Goal: Information Seeking & Learning: Compare options

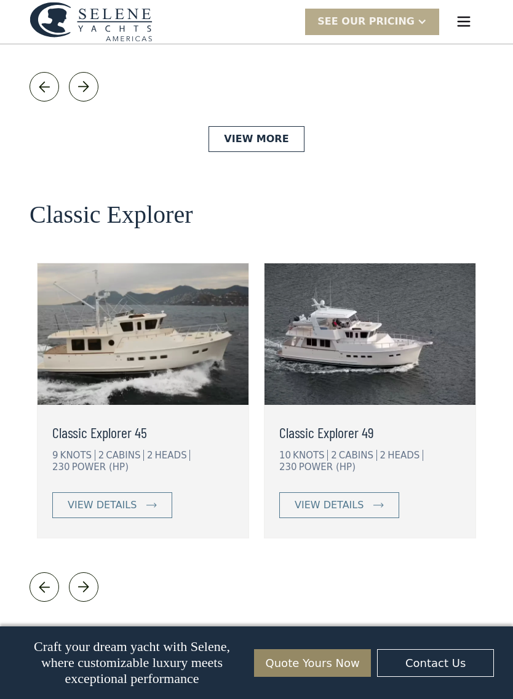
scroll to position [2563, 0]
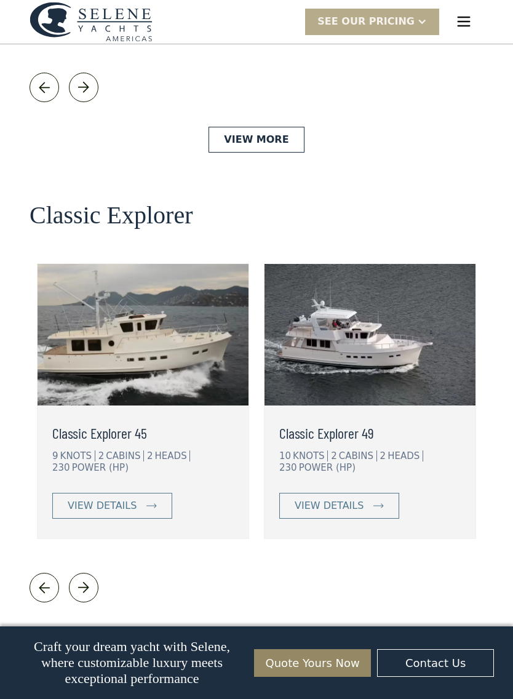
click at [234, 627] on link "View More" at bounding box center [255, 640] width 95 height 26
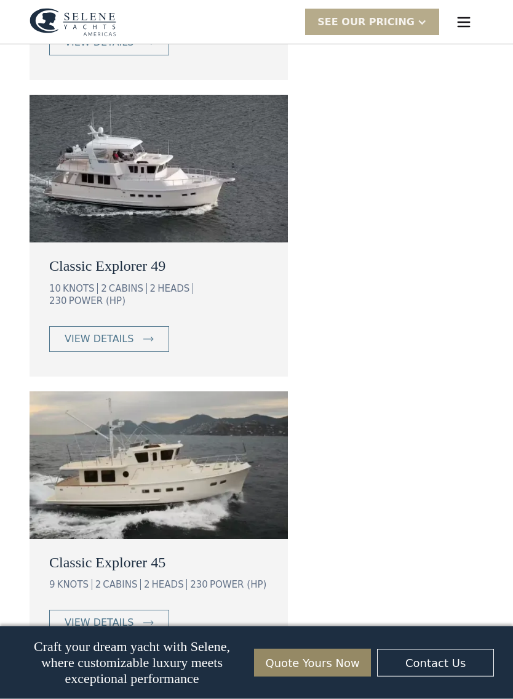
scroll to position [1994, 0]
click at [103, 615] on div "view details" at bounding box center [99, 622] width 69 height 15
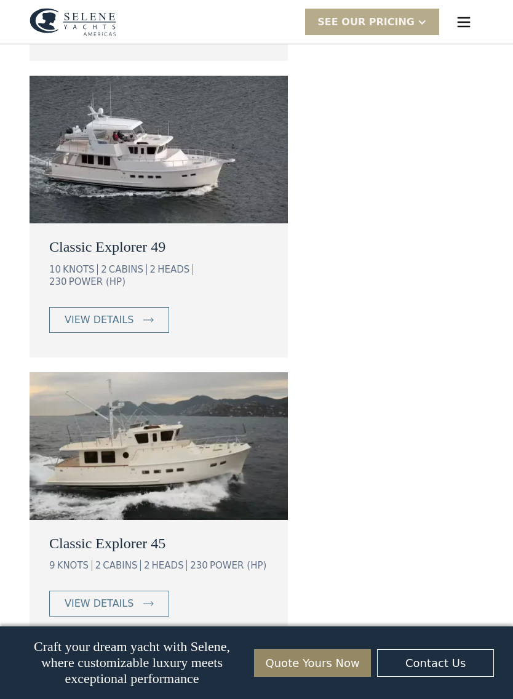
click at [85, 307] on link "view details" at bounding box center [109, 320] width 120 height 26
click at [82, 596] on div "view details" at bounding box center [99, 603] width 69 height 15
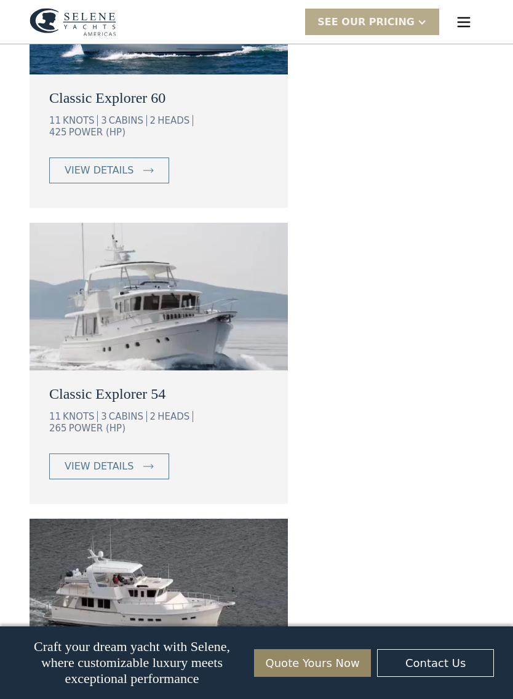
scroll to position [1566, 0]
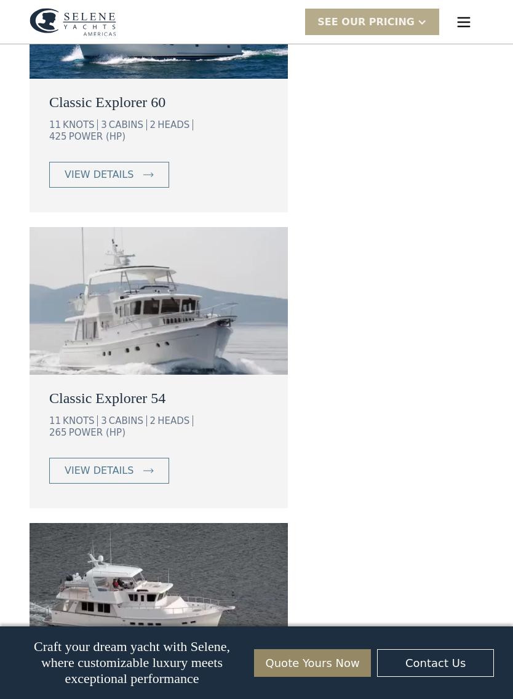
click at [91, 463] on div "view details" at bounding box center [99, 470] width 69 height 15
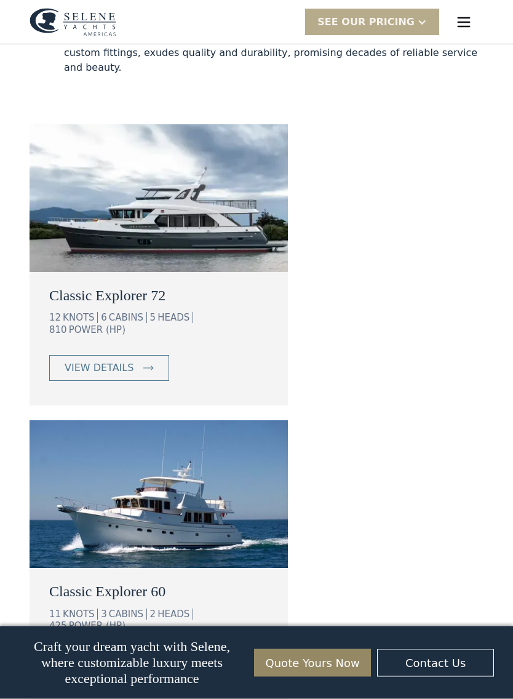
scroll to position [1076, 0]
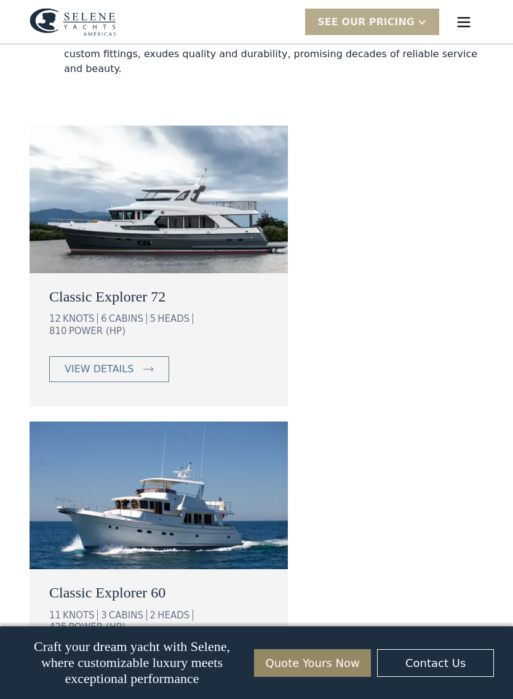
click at [74, 362] on div "view details" at bounding box center [99, 369] width 69 height 15
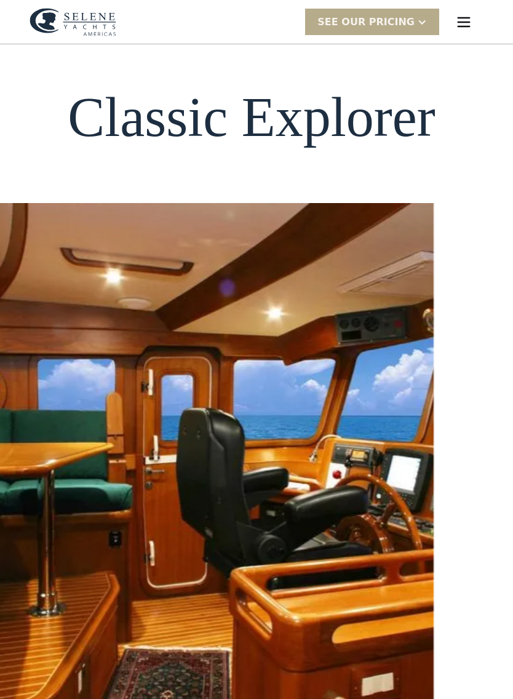
scroll to position [0, 0]
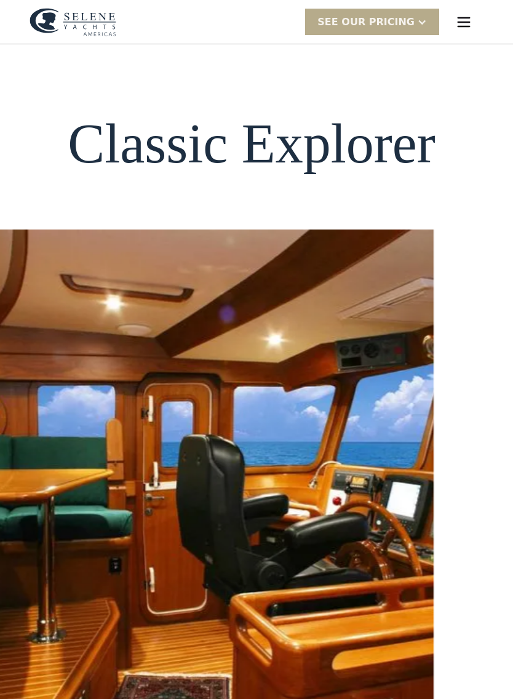
click at [467, 17] on img "menu" at bounding box center [463, 22] width 17 height 17
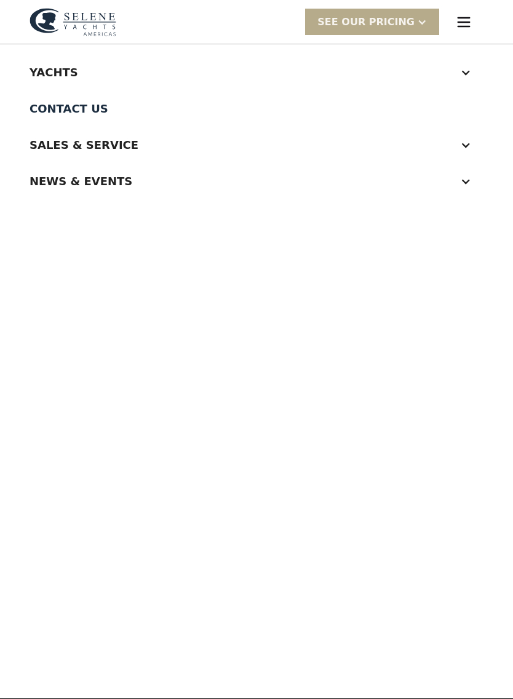
click at [50, 74] on div "Yachts" at bounding box center [244, 72] width 429 height 17
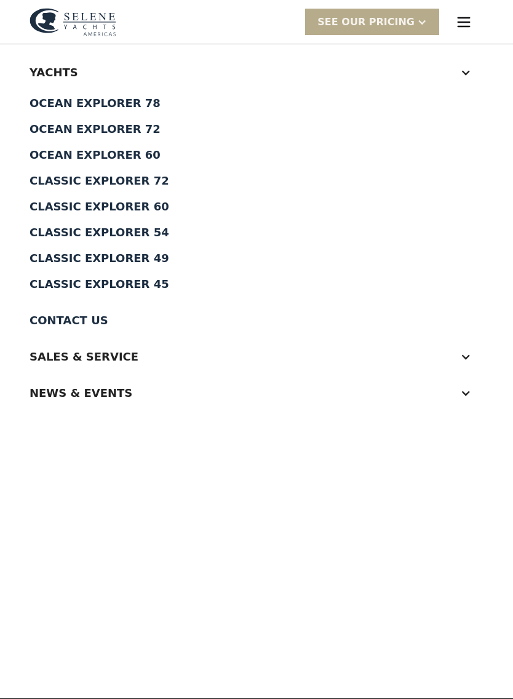
click at [45, 105] on div "Ocean Explorer 78" at bounding box center [257, 103] width 454 height 11
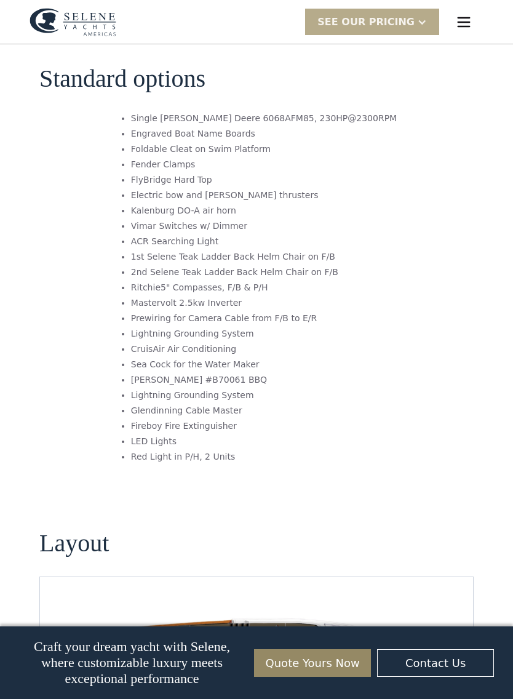
scroll to position [1366, 0]
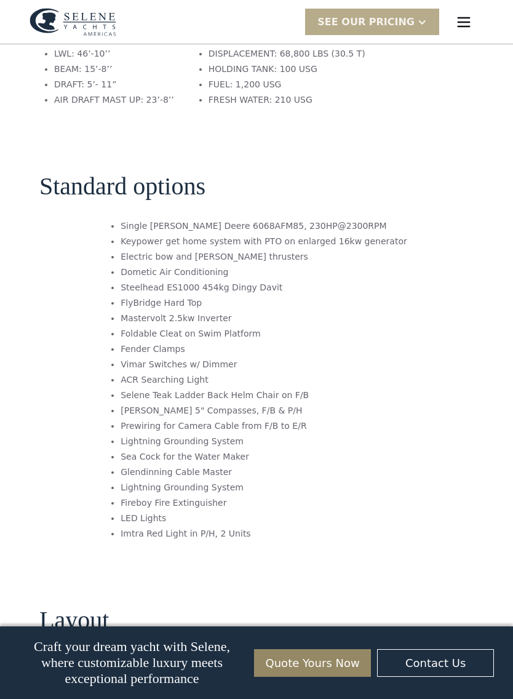
scroll to position [1781, 0]
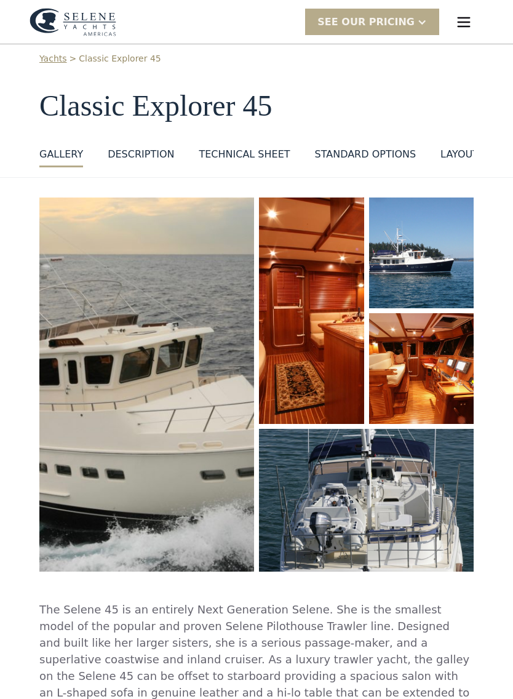
click at [453, 159] on div "layout" at bounding box center [459, 155] width 38 height 15
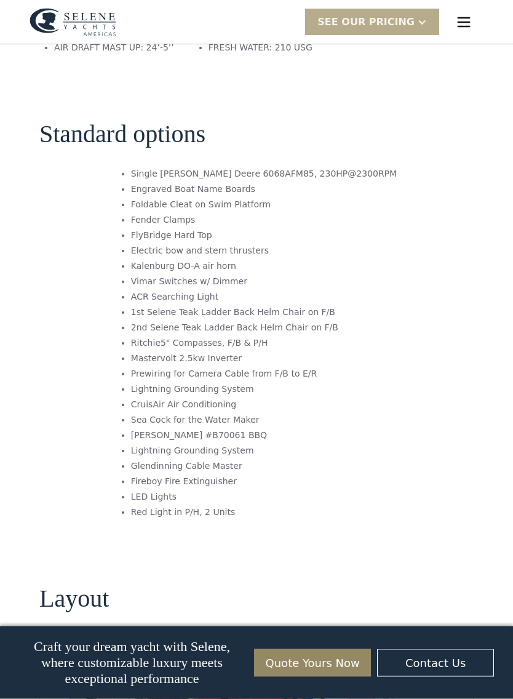
scroll to position [1323, 0]
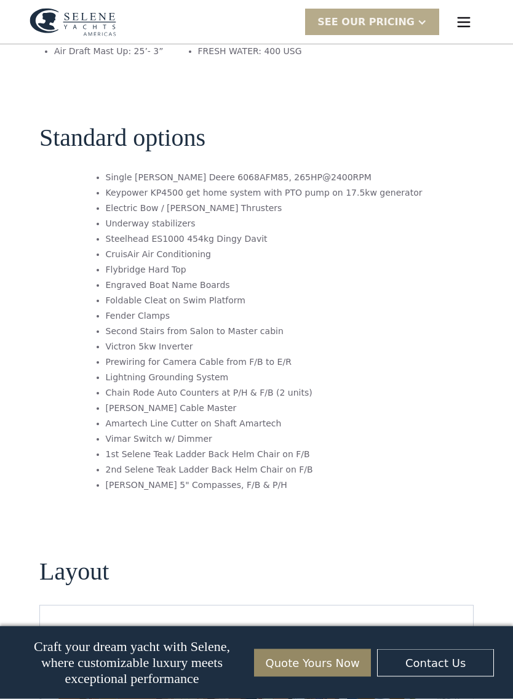
scroll to position [1677, 0]
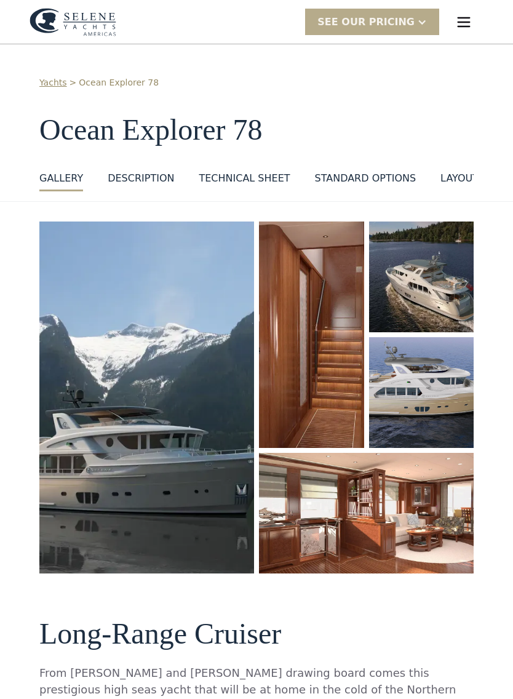
click at [446, 178] on div "layout" at bounding box center [459, 178] width 38 height 15
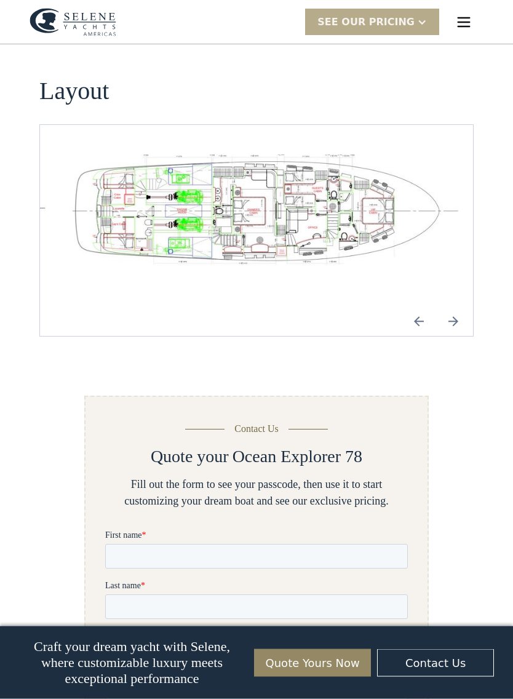
scroll to position [1785, 0]
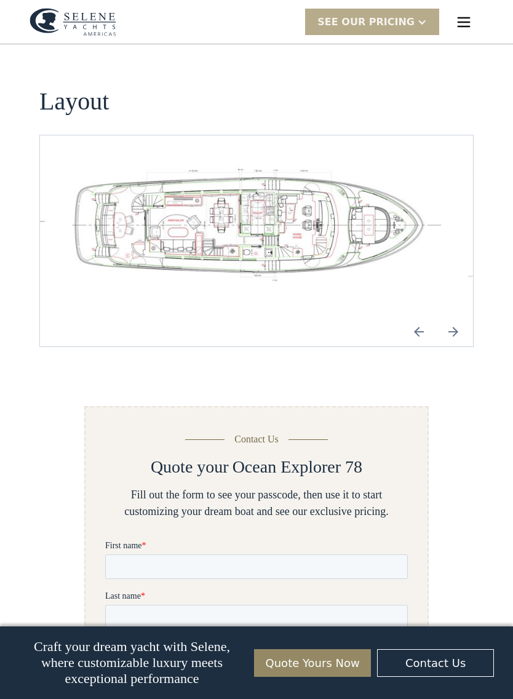
click at [454, 317] on img "Next slide" at bounding box center [453, 332] width 30 height 30
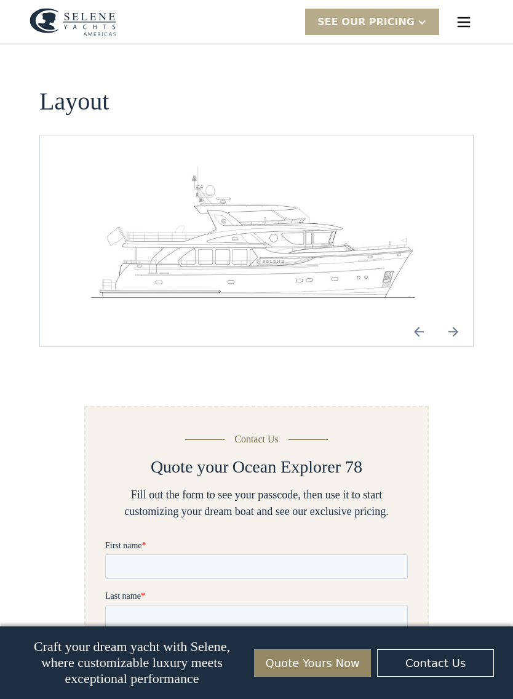
click at [453, 317] on img "Next slide" at bounding box center [453, 332] width 30 height 30
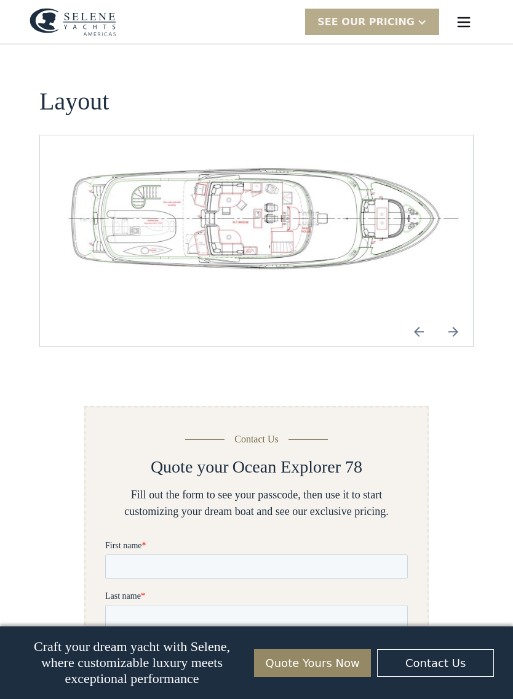
click at [454, 317] on img "Next slide" at bounding box center [453, 332] width 30 height 30
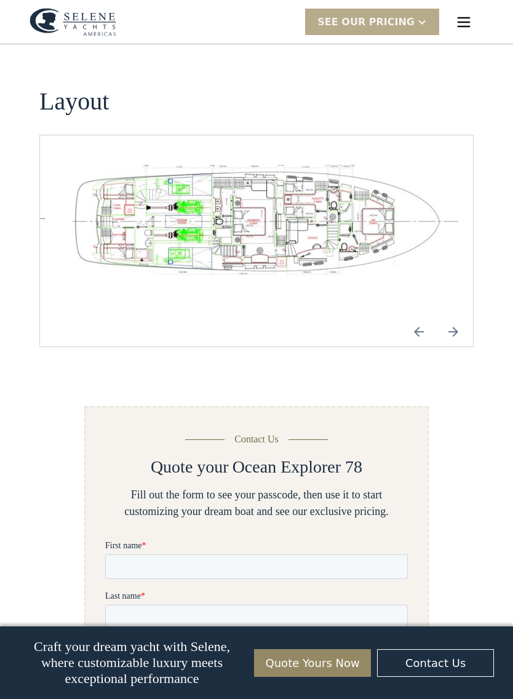
click at [467, 21] on img "menu" at bounding box center [463, 22] width 17 height 17
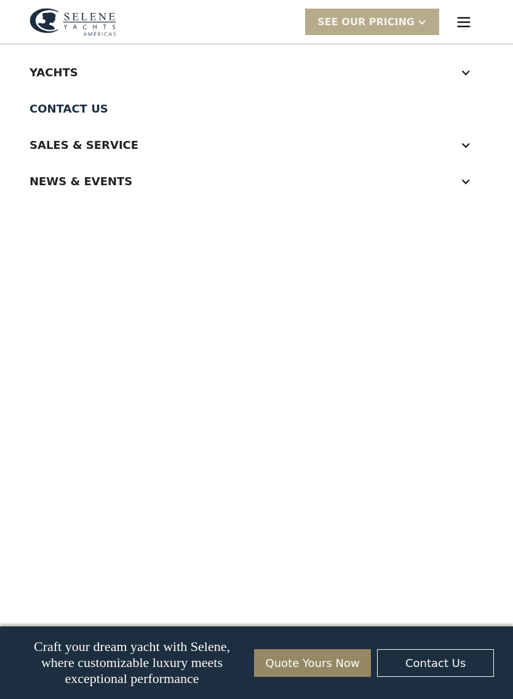
click at [49, 75] on div "Yachts" at bounding box center [244, 72] width 429 height 17
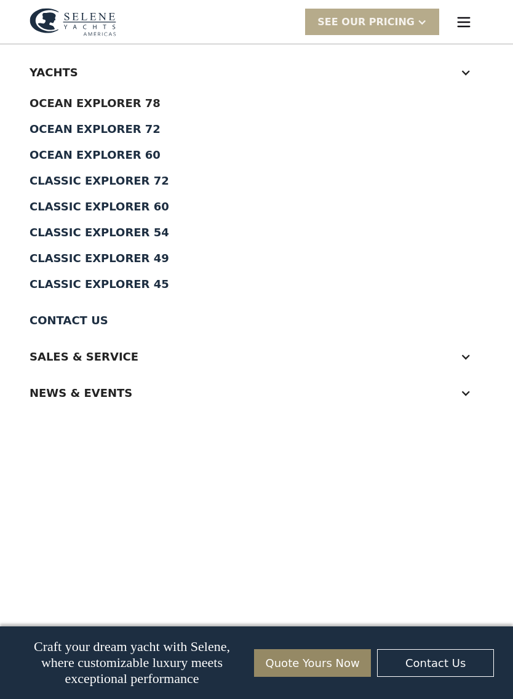
click at [50, 159] on div "Ocean Explorer 60" at bounding box center [257, 154] width 454 height 11
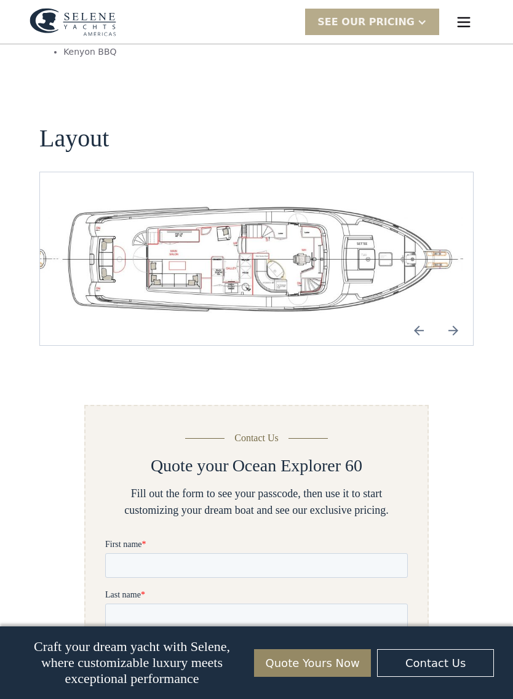
scroll to position [2641, 0]
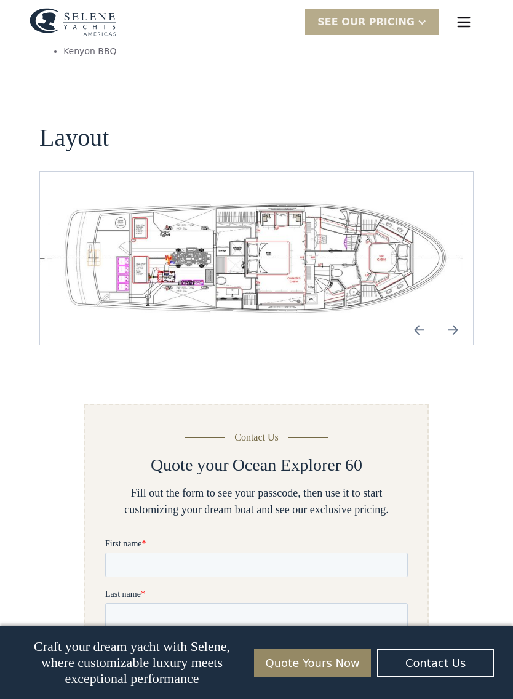
click at [459, 315] on img "Next slide" at bounding box center [453, 330] width 30 height 30
click at [462, 315] on img "Next slide" at bounding box center [453, 330] width 30 height 30
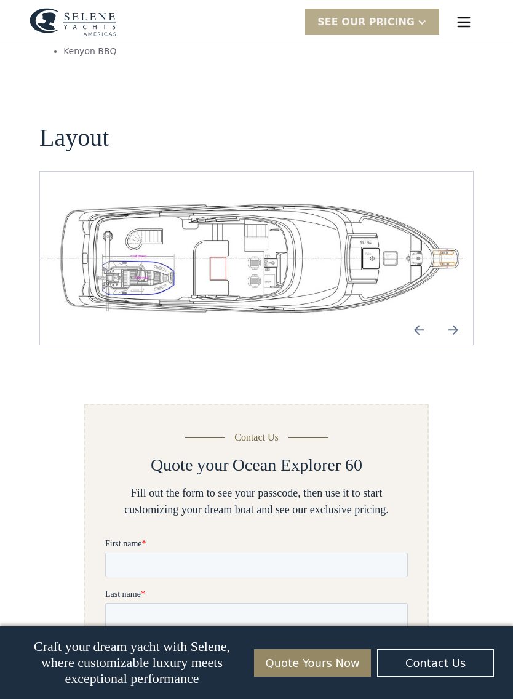
click at [422, 315] on img "Previous slide" at bounding box center [419, 330] width 30 height 30
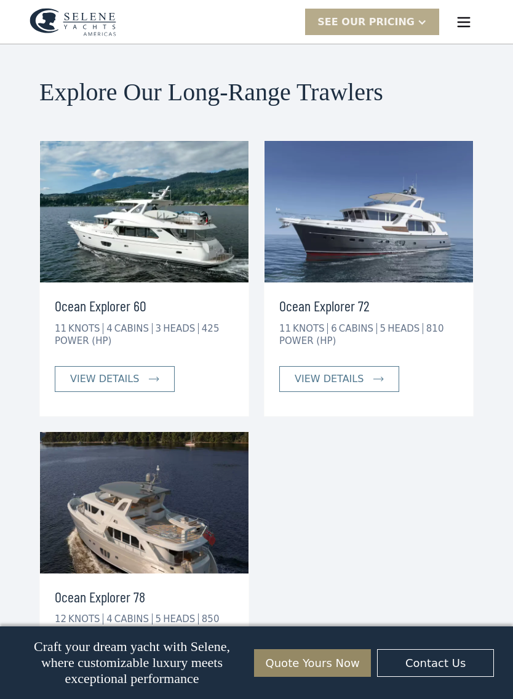
scroll to position [3902, 0]
